Goal: Transaction & Acquisition: Subscribe to service/newsletter

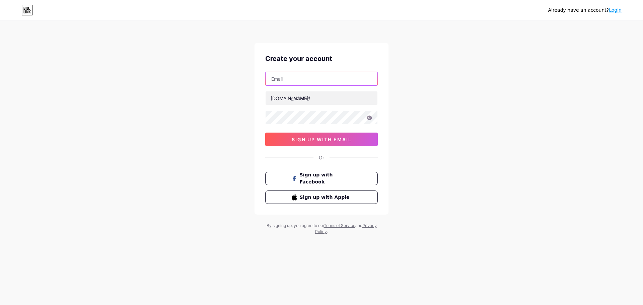
click at [301, 74] on input "text" at bounding box center [322, 78] width 112 height 13
paste input "[EMAIL_ADDRESS][DOMAIN_NAME]"
type input "[EMAIL_ADDRESS][DOMAIN_NAME]"
paste input "takshila"
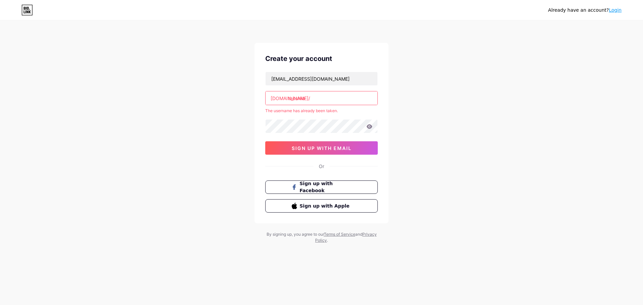
click at [322, 99] on input "takshila" at bounding box center [322, 97] width 112 height 13
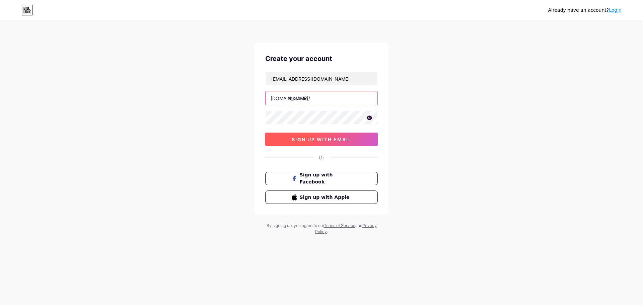
type input "takshilao"
click at [318, 142] on span "sign up with email" at bounding box center [322, 140] width 60 height 6
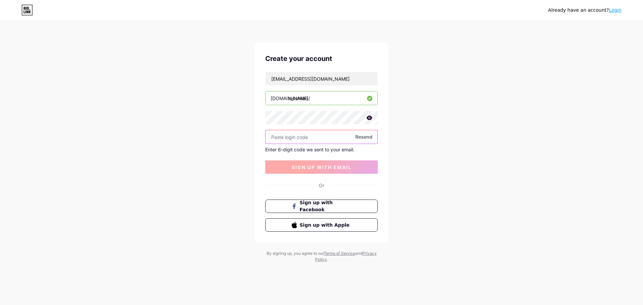
paste input "970776"
type input "970776"
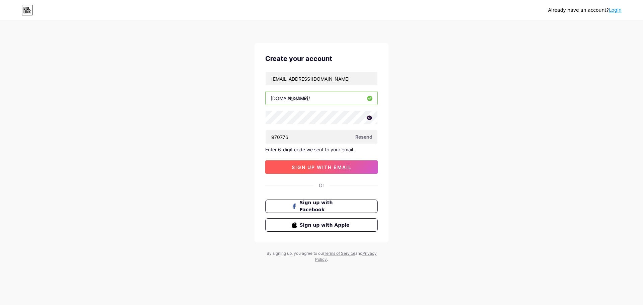
click at [300, 168] on span "sign up with email" at bounding box center [322, 168] width 60 height 6
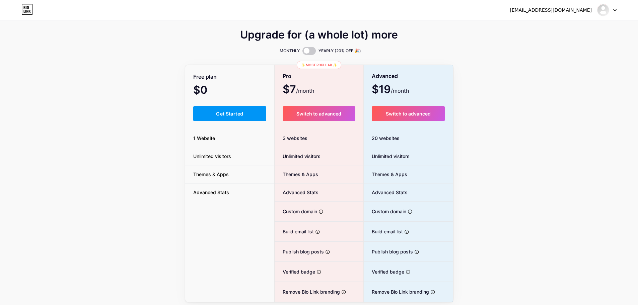
click at [238, 104] on div "Free plan $0 /month Get Started 1 Website Unlimited visitors Themes & Apps Adva…" at bounding box center [229, 184] width 89 height 237
click at [238, 108] on button "Get Started" at bounding box center [229, 113] width 73 height 15
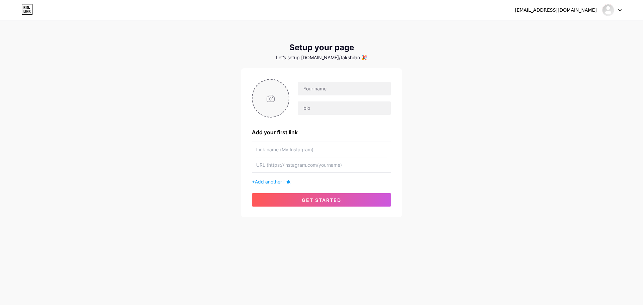
click at [264, 99] on input "file" at bounding box center [271, 98] width 36 height 37
type input "C:\fakepath\hunter.jpg"
click at [318, 92] on input "text" at bounding box center [344, 88] width 93 height 13
paste input "Takshila Institute of VLSI Technologies"
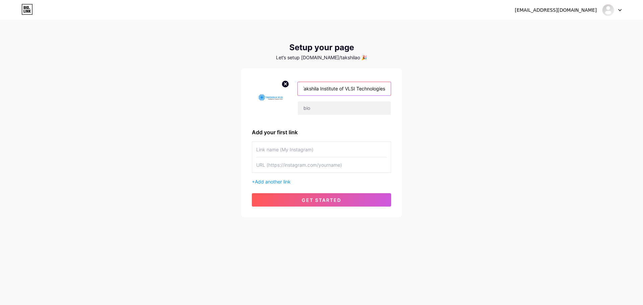
type input "Takshila Institute of VLSI Technologies"
paste input "Take advantage of [DOMAIN_NAME] online courses to explore the art of analog des…"
type input "Take advantage of [DOMAIN_NAME] online courses to explore the art of analog des…"
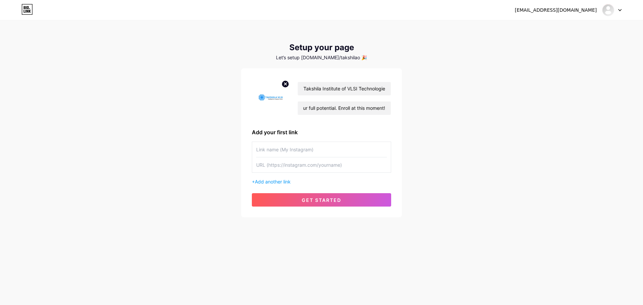
scroll to position [0, 0]
paste input "[URL][DOMAIN_NAME]"
type input "[URL][DOMAIN_NAME]"
paste input "[URL][DOMAIN_NAME]"
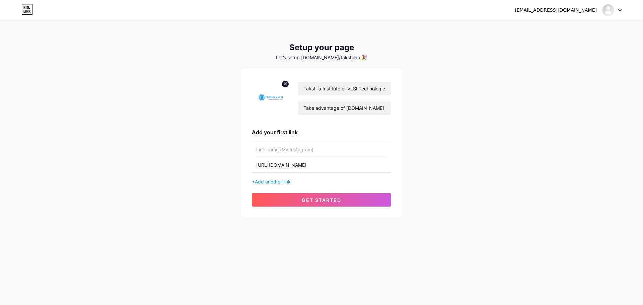
type input "[URL][DOMAIN_NAME]"
paste input "analog design courses online"
type input "analog design courses online"
click at [291, 207] on div "Takshila Institute of VLSI Technologies Take advantage of [DOMAIN_NAME] online …" at bounding box center [321, 142] width 161 height 149
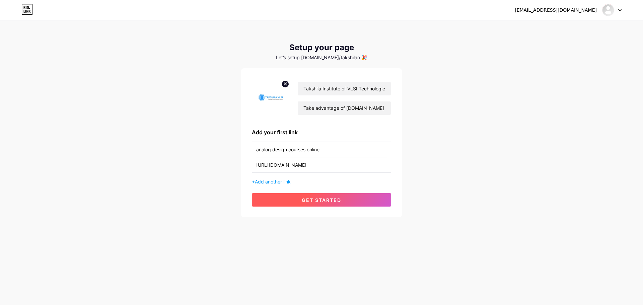
click at [297, 202] on button "get started" at bounding box center [321, 199] width 139 height 13
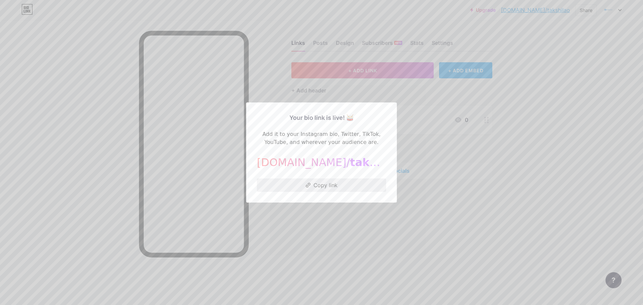
click at [316, 183] on button "Copy link" at bounding box center [321, 185] width 129 height 13
